Goal: Transaction & Acquisition: Book appointment/travel/reservation

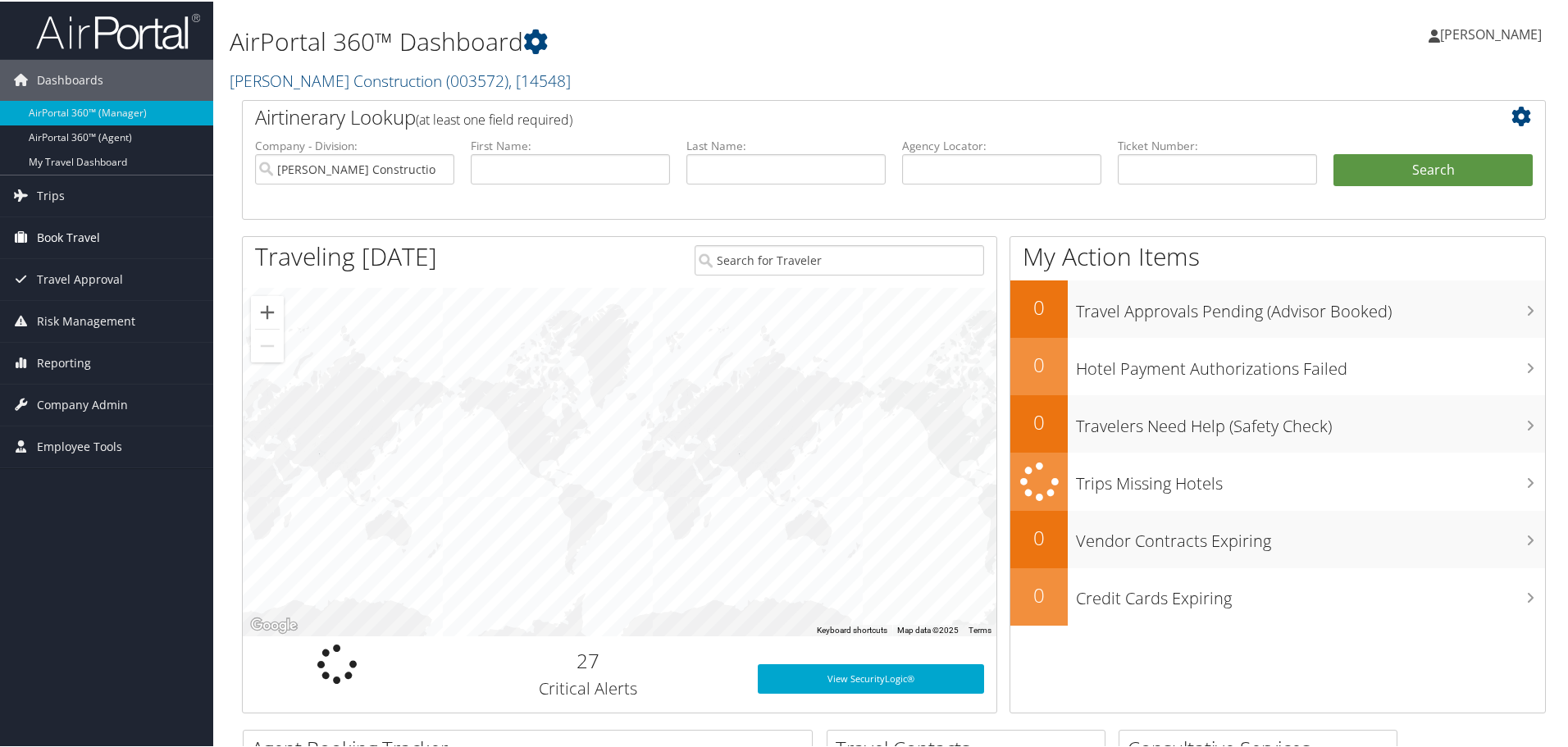
click at [92, 231] on span "Book Travel" at bounding box center [68, 236] width 63 height 41
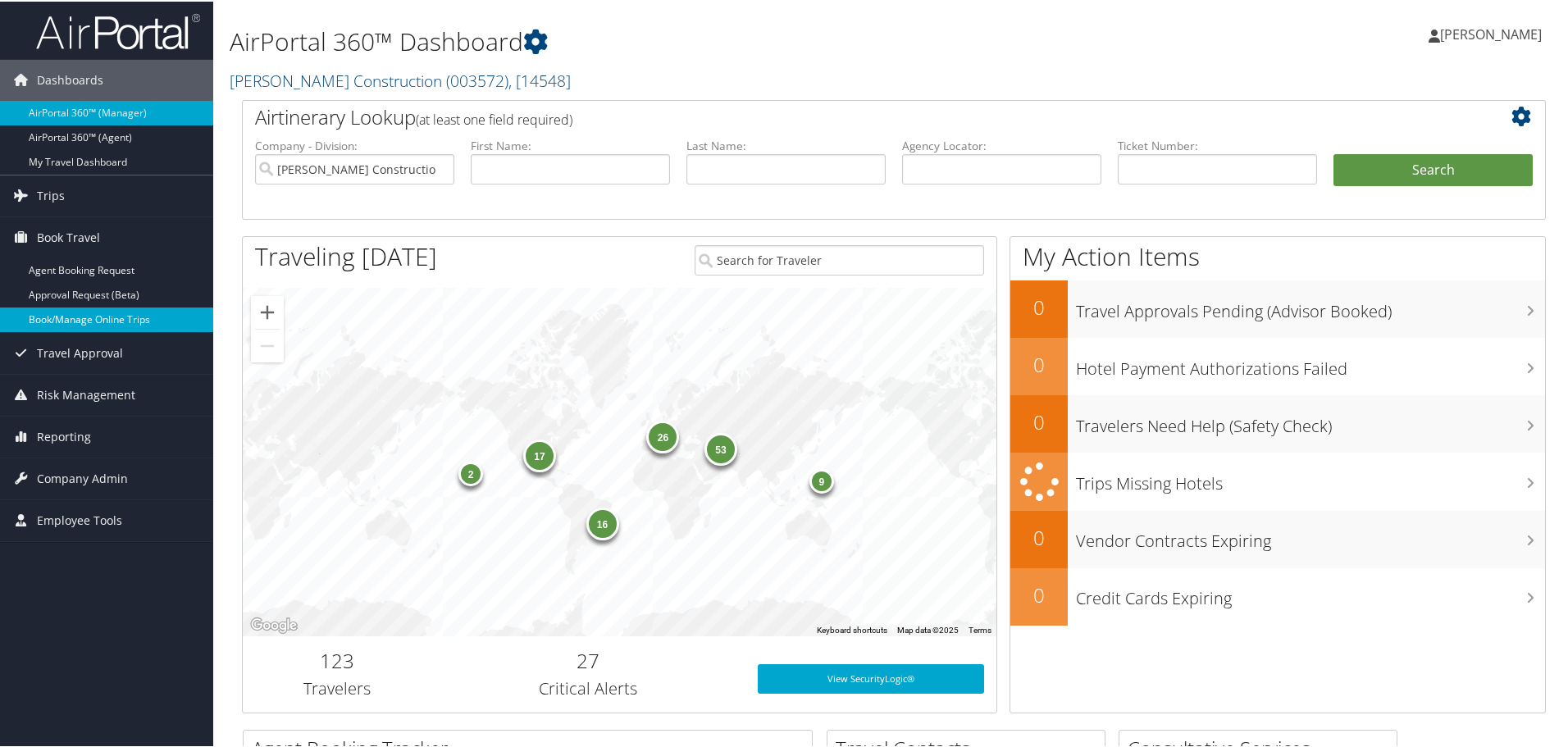
click at [95, 315] on link "Book/Manage Online Trips" at bounding box center [106, 318] width 213 height 25
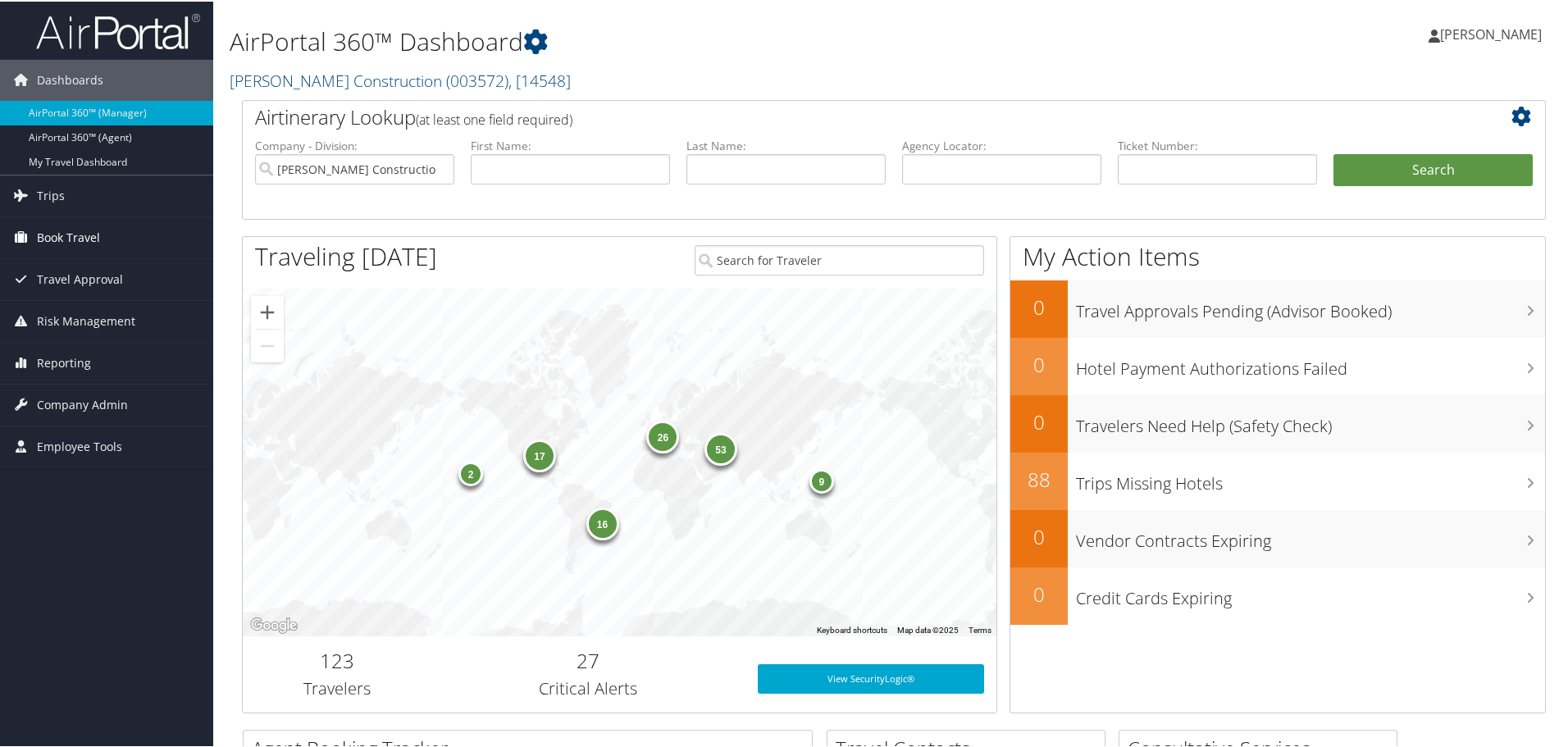
click at [73, 235] on span "Book Travel" at bounding box center [68, 236] width 63 height 41
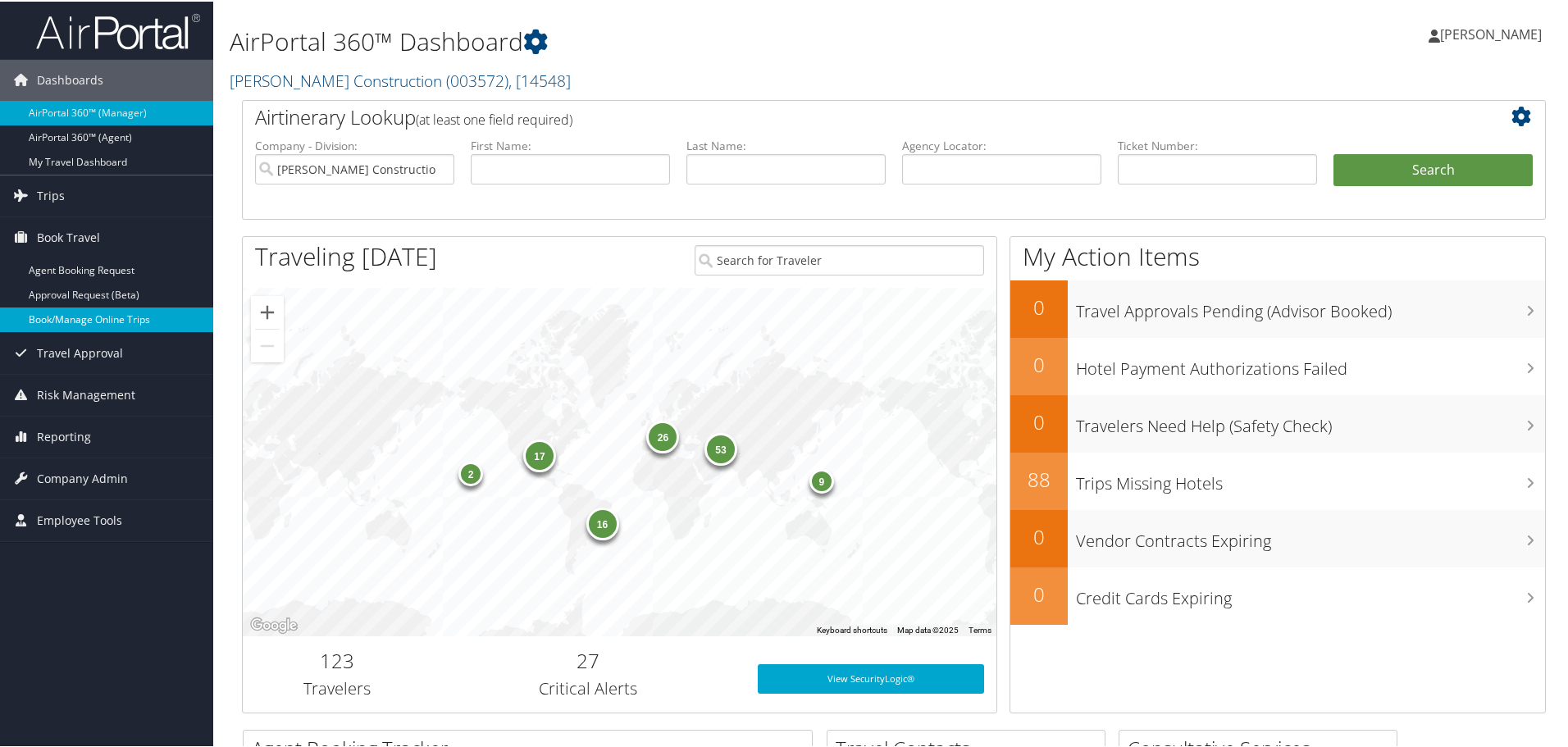
click at [75, 311] on link "Book/Manage Online Trips" at bounding box center [106, 318] width 213 height 25
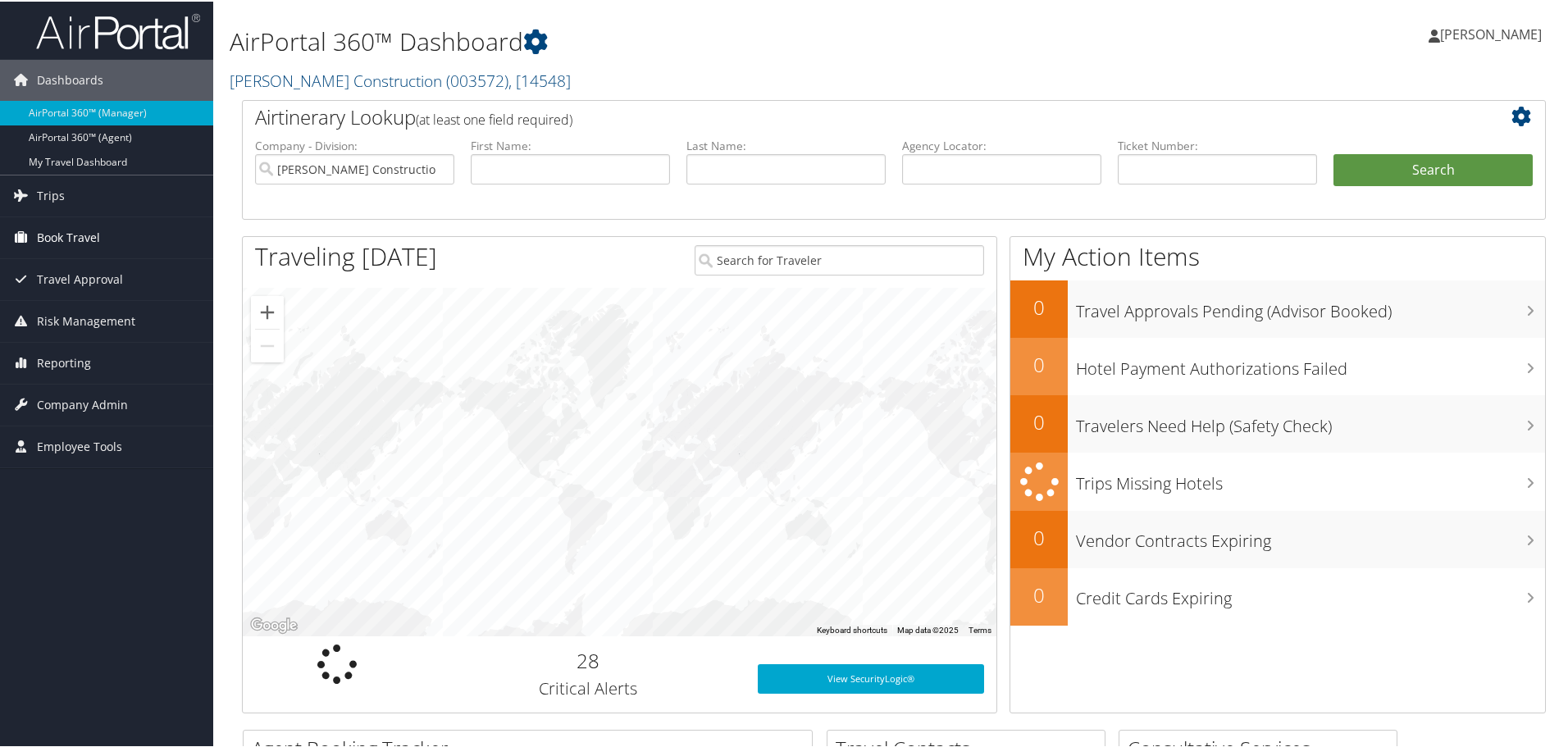
click at [82, 233] on span "Book Travel" at bounding box center [68, 236] width 63 height 41
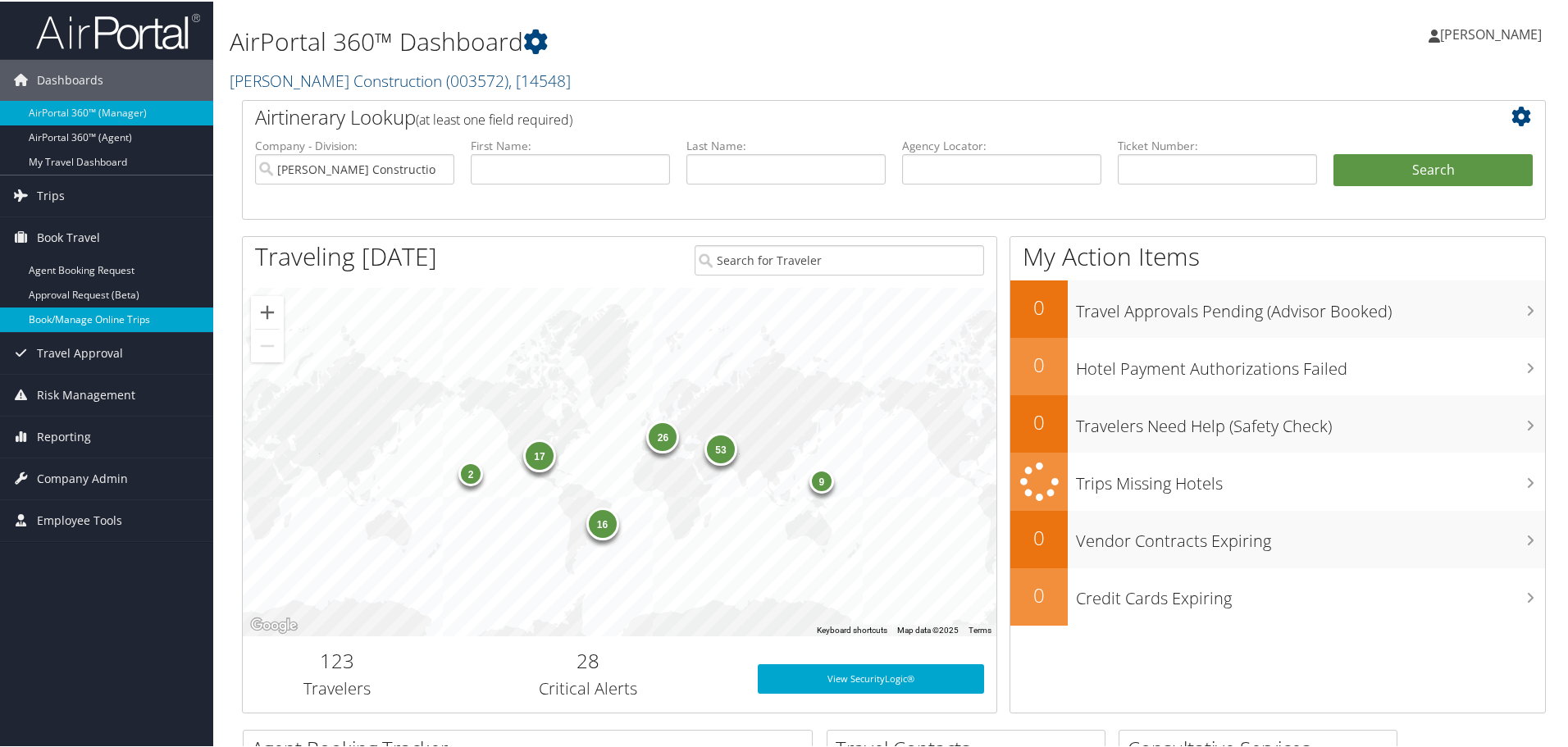
click at [101, 317] on link "Book/Manage Online Trips" at bounding box center [106, 318] width 213 height 25
